Goal: Transaction & Acquisition: Purchase product/service

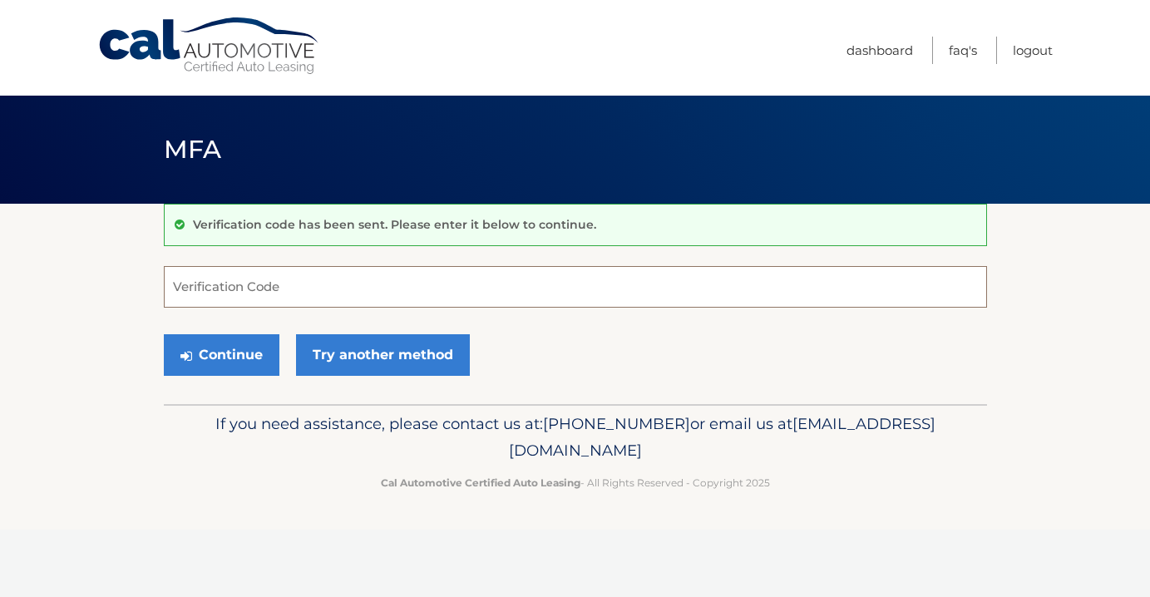
click at [376, 295] on input "Verification Code" at bounding box center [575, 287] width 823 height 42
type input "527302"
click at [212, 355] on button "Continue" at bounding box center [222, 355] width 116 height 42
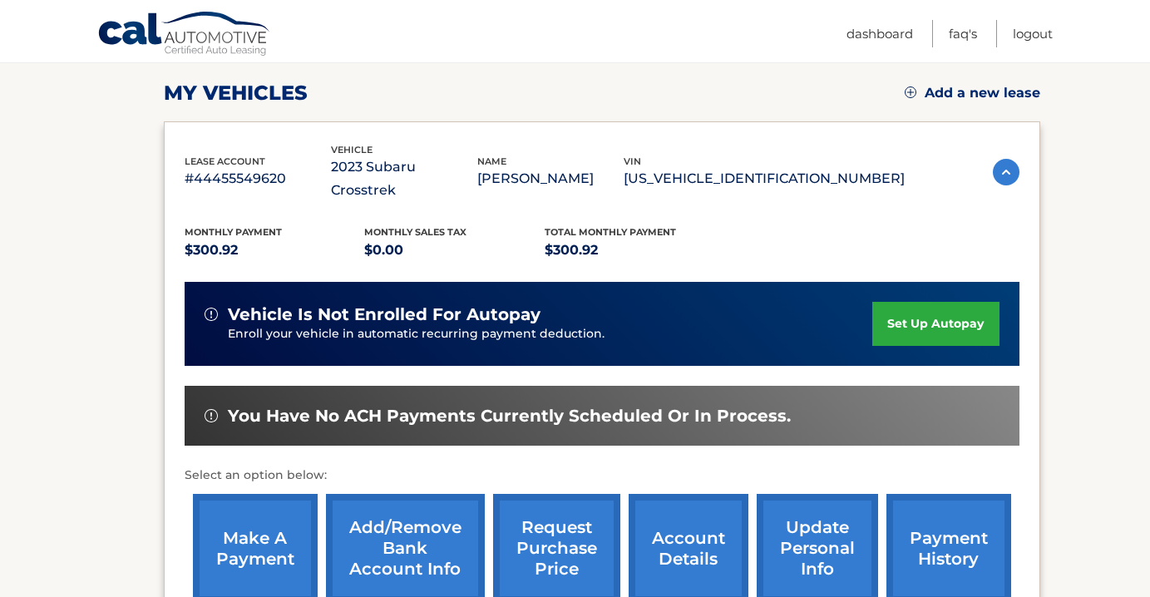
scroll to position [224, 0]
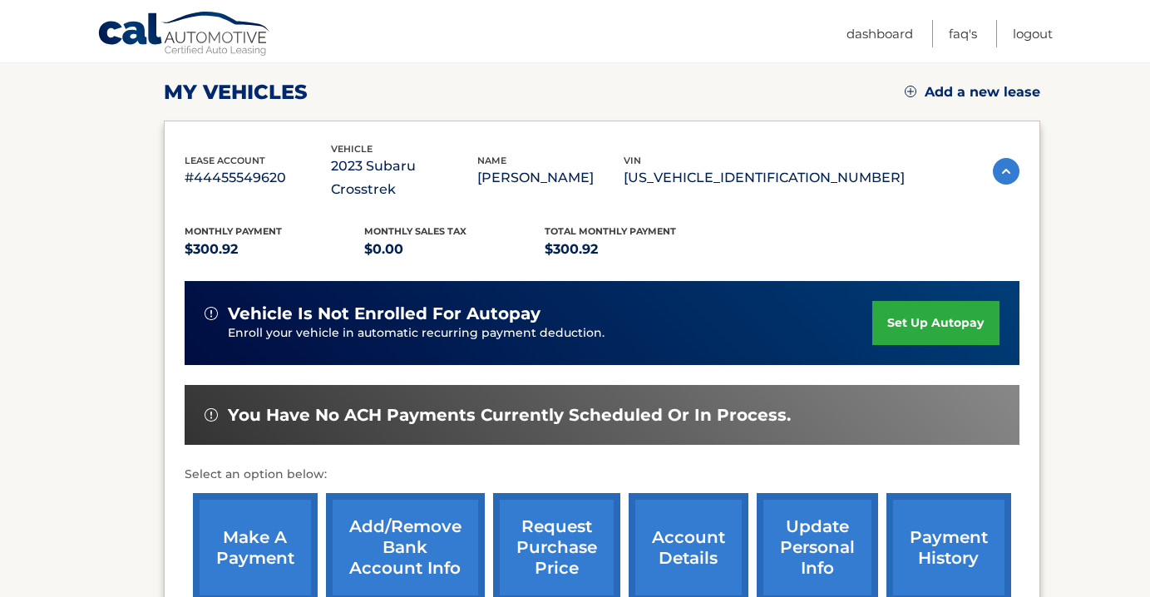
click at [249, 517] on link "make a payment" at bounding box center [255, 547] width 125 height 109
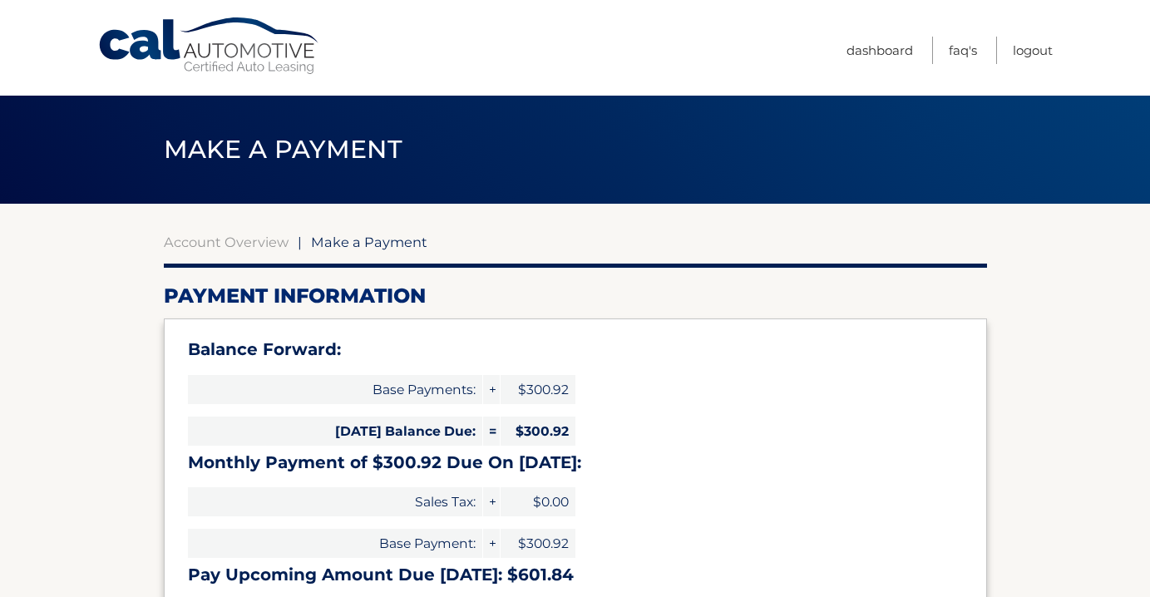
select select "ZmNkN2VjNjctZmEyNi00MGJkLThjZGQtNWYwNWRhZjFmZGEy"
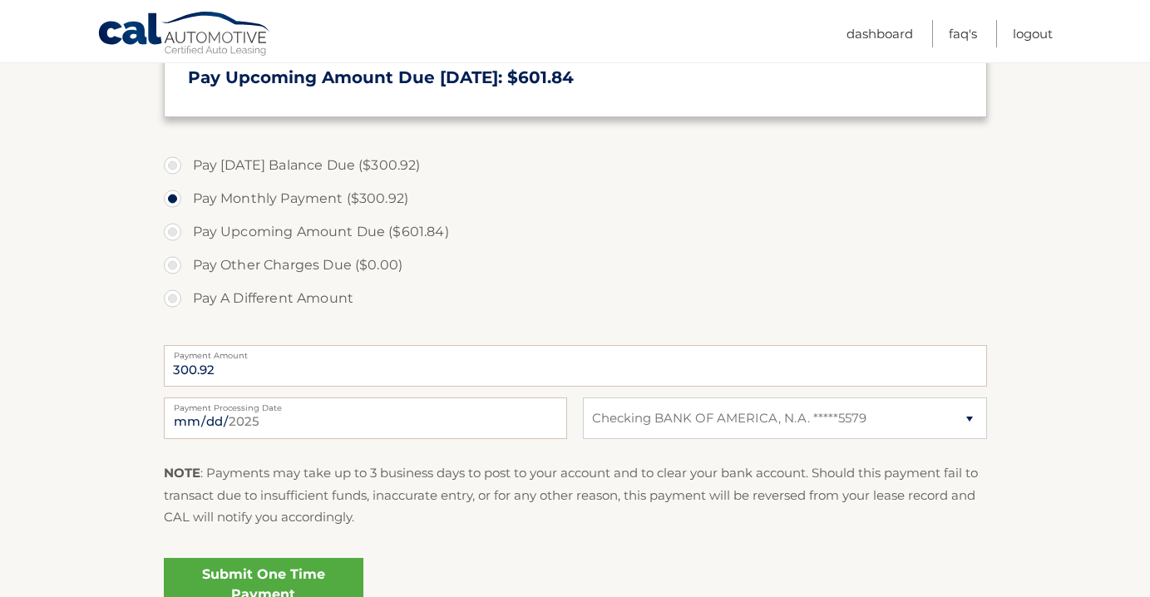
scroll to position [491, 0]
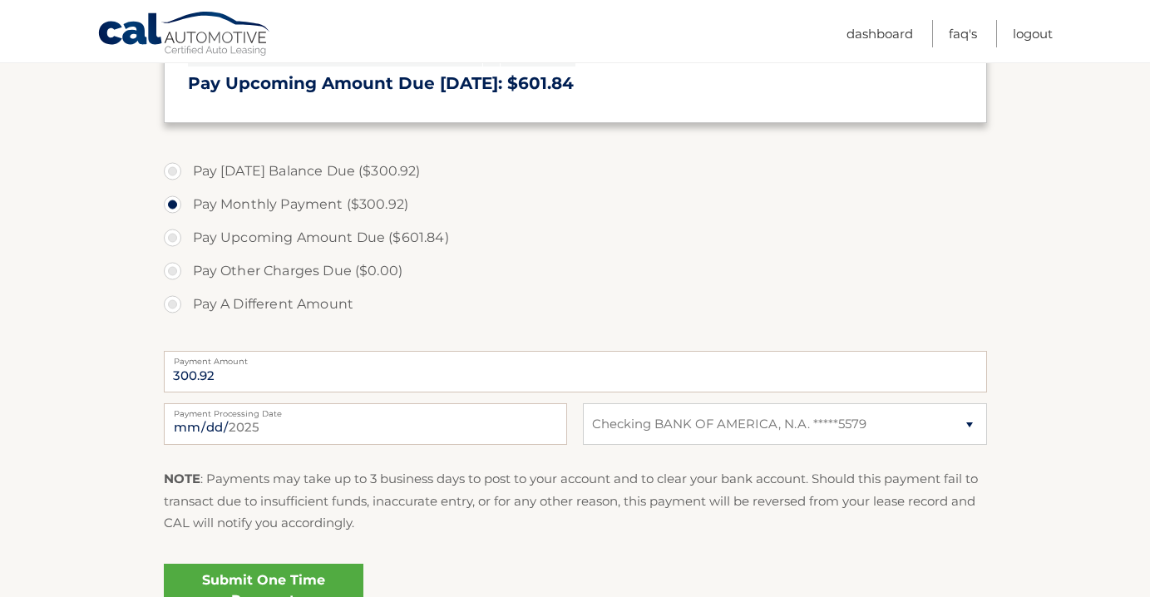
click at [175, 165] on label "Pay Today's Balance Due ($300.92)" at bounding box center [575, 171] width 823 height 33
click at [175, 165] on input "Pay Today's Balance Due ($300.92)" at bounding box center [178, 168] width 17 height 27
radio input "true"
click at [175, 165] on label "Pay Today's Balance Due ($300.92)" at bounding box center [575, 171] width 823 height 33
click at [175, 165] on input "Pay Today's Balance Due ($300.92)" at bounding box center [178, 168] width 17 height 27
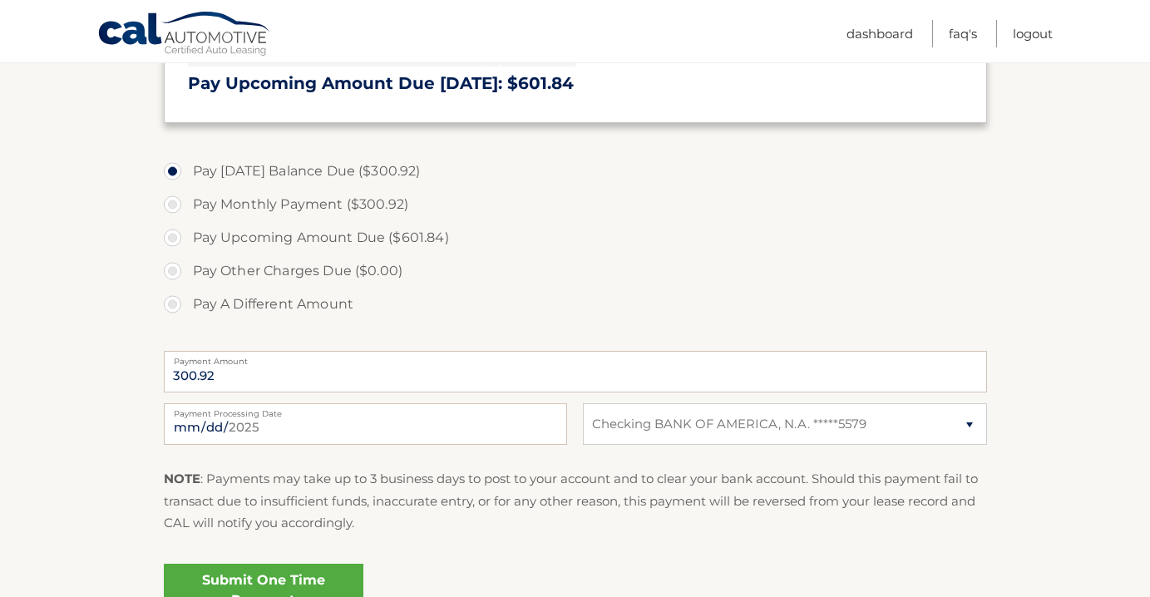
click at [171, 202] on label "Pay Monthly Payment ($300.92)" at bounding box center [575, 204] width 823 height 33
click at [171, 202] on input "Pay Monthly Payment ($300.92)" at bounding box center [178, 201] width 17 height 27
radio input "true"
click at [169, 172] on label "Pay Today's Balance Due ($300.92)" at bounding box center [575, 171] width 823 height 33
click at [170, 172] on input "Pay Today's Balance Due ($300.92)" at bounding box center [178, 168] width 17 height 27
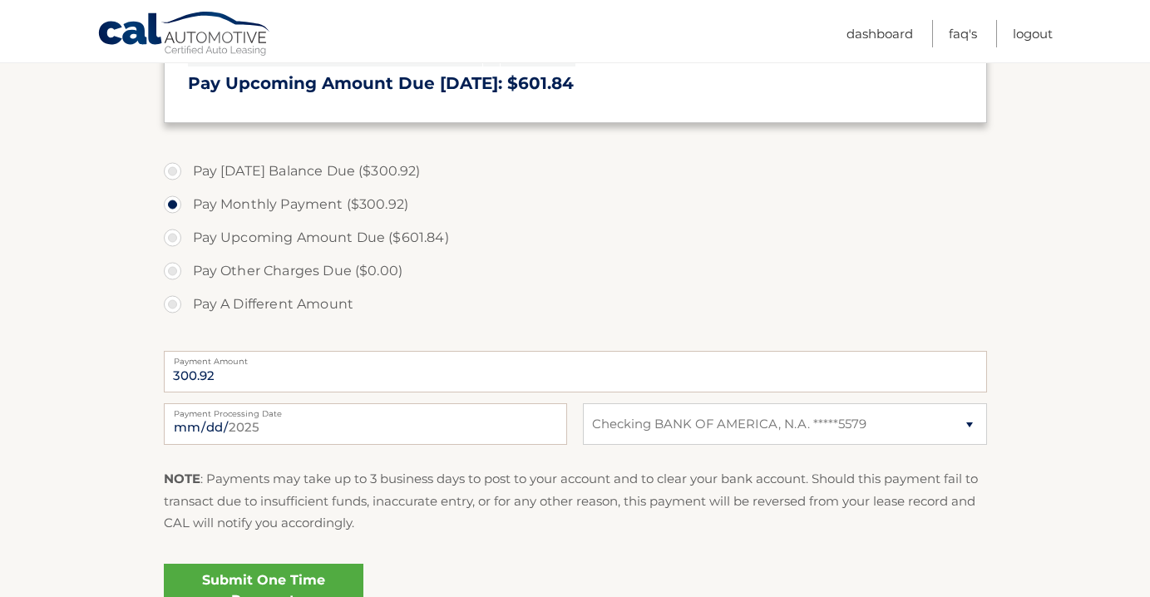
radio input "true"
click at [171, 202] on label "Pay Monthly Payment ($300.92)" at bounding box center [575, 204] width 823 height 33
click at [171, 202] on input "Pay Monthly Payment ($300.92)" at bounding box center [178, 201] width 17 height 27
radio input "true"
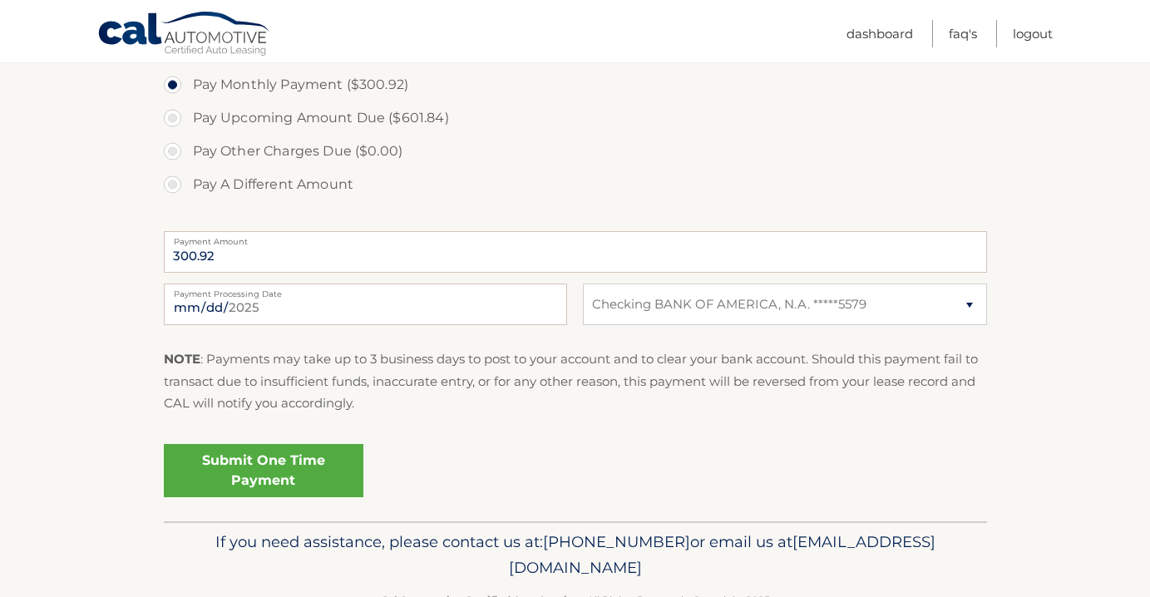
scroll to position [613, 0]
click at [270, 474] on link "Submit One Time Payment" at bounding box center [264, 468] width 200 height 53
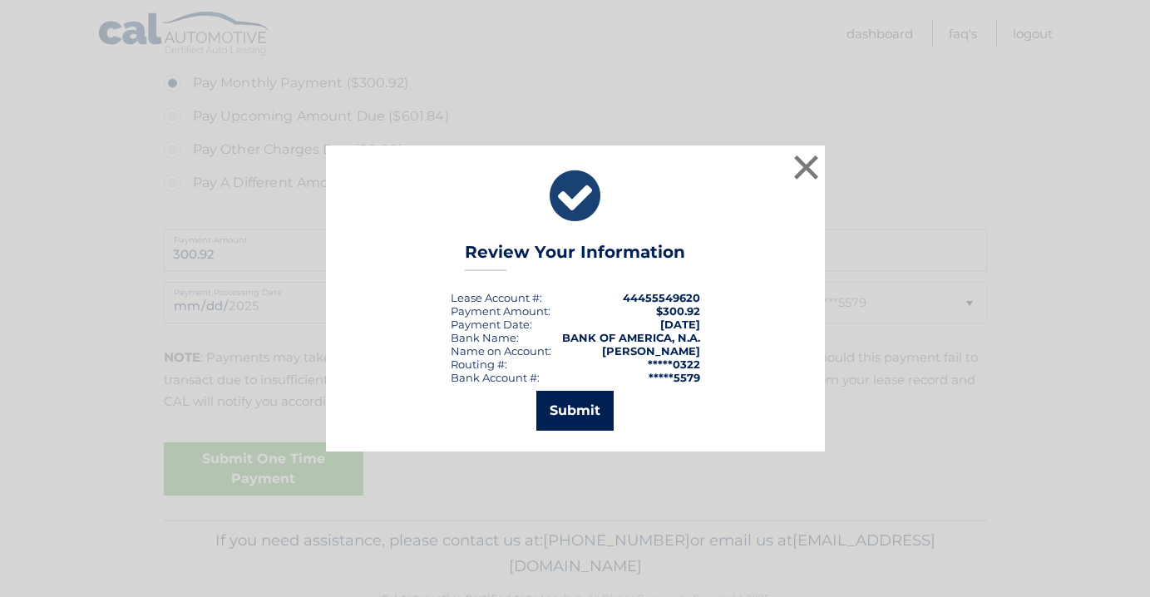
click at [578, 407] on button "Submit" at bounding box center [574, 411] width 77 height 40
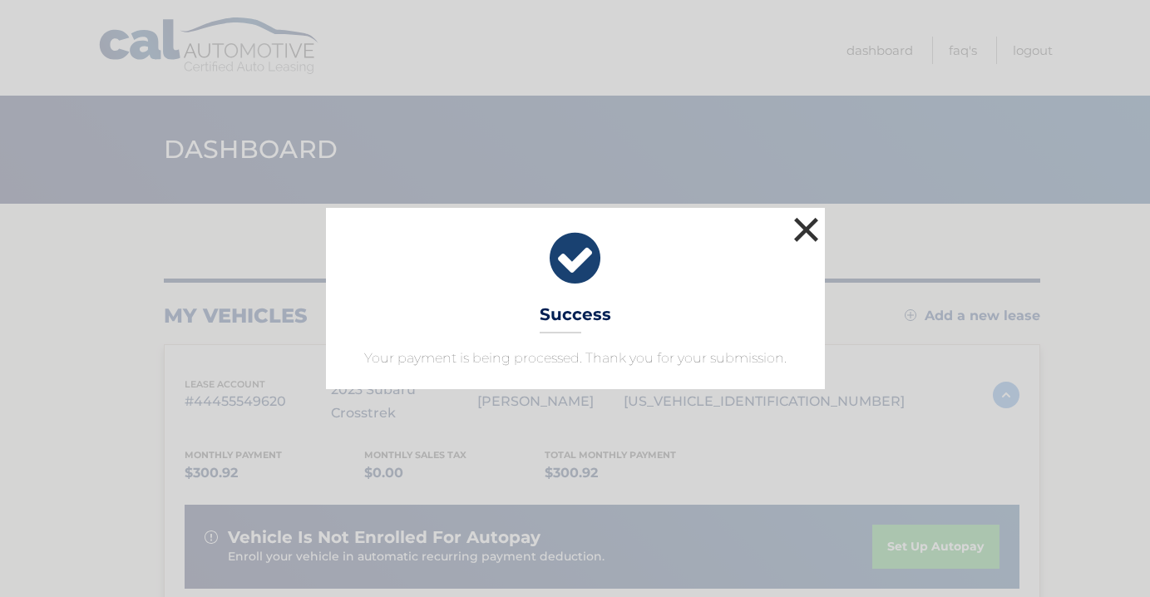
click at [804, 229] on button "×" at bounding box center [806, 229] width 33 height 33
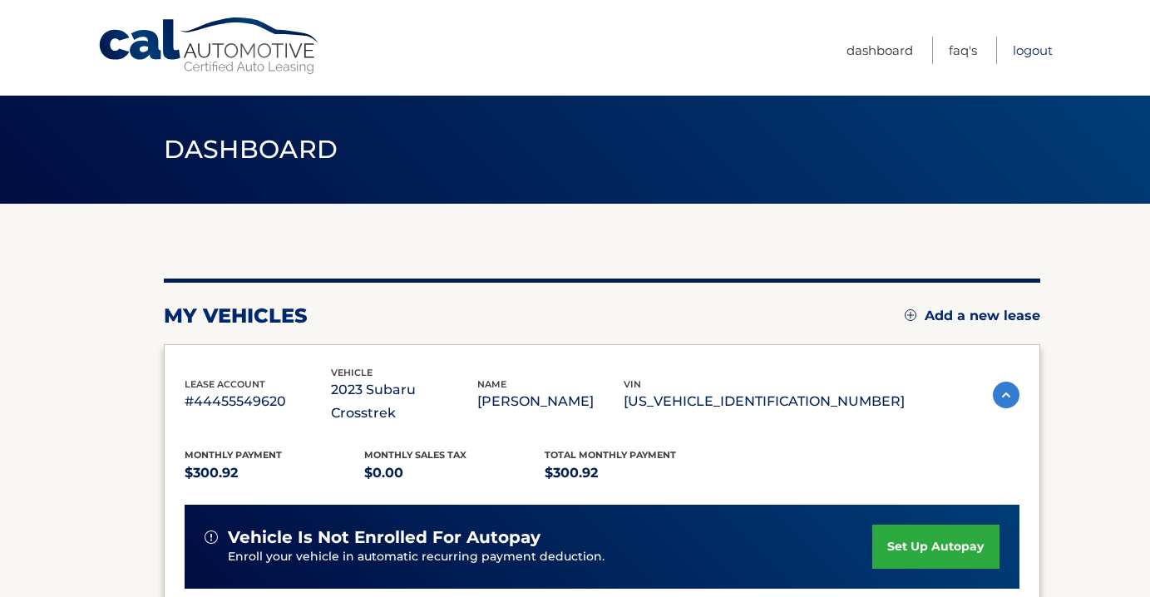
click at [1032, 48] on link "Logout" at bounding box center [1033, 50] width 40 height 27
